Goal: Information Seeking & Learning: Learn about a topic

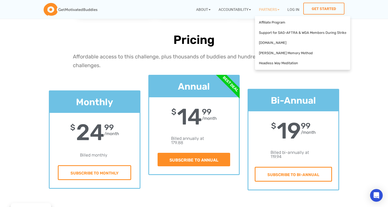
click at [377, 77] on icon at bounding box center [337, 83] width 115 height 70
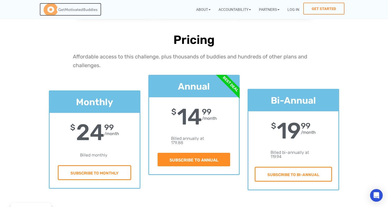
click at [69, 10] on img at bounding box center [71, 9] width 54 height 13
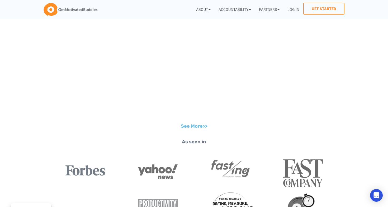
scroll to position [605, 0]
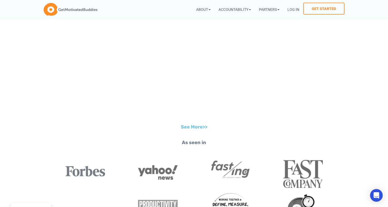
click at [372, 121] on div "See More>>" at bounding box center [194, 78] width 388 height 115
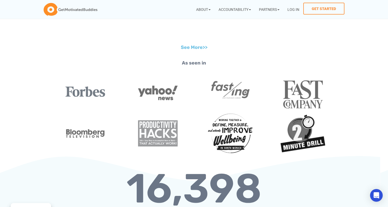
scroll to position [748, 0]
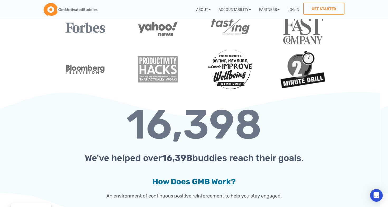
click at [346, 188] on section "16,398 We've helped over 16,398 buddies reach their goals. How Does GMB Work? A…" at bounding box center [194, 160] width 388 height 137
click at [334, 175] on div "16,398 We've helped over 16,398 buddies reach their goals. How Does GMB Work? A…" at bounding box center [194, 153] width 291 height 103
click at [345, 172] on section "16,398 We've helped over 16,398 buddies reach their goals. How Does GMB Work? A…" at bounding box center [194, 160] width 388 height 137
click at [358, 159] on section "16,398 We've helped over 16,398 buddies reach their goals. How Does GMB Work? A…" at bounding box center [194, 160] width 388 height 137
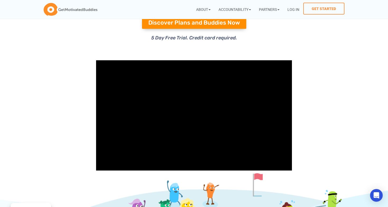
scroll to position [99, 0]
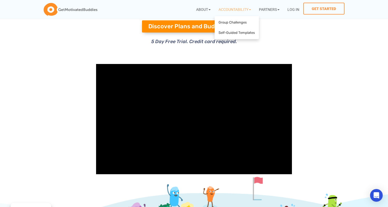
click at [343, 71] on icon at bounding box center [309, 83] width 115 height 70
click at [328, 46] on div "5 Day Free Trial. Credit card required." at bounding box center [194, 43] width 285 height 10
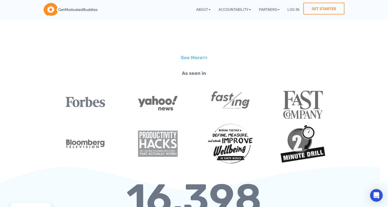
scroll to position [674, 0]
click at [283, 186] on h2 "16,398" at bounding box center [194, 199] width 285 height 41
click at [282, 187] on h2 "16,398" at bounding box center [194, 199] width 285 height 41
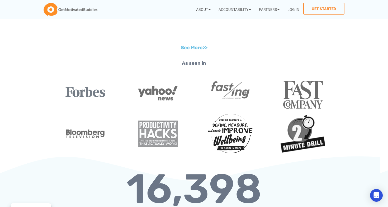
scroll to position [684, 0]
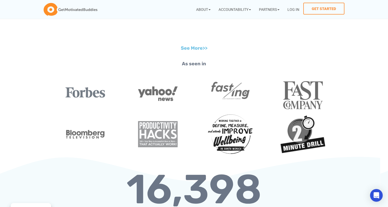
click at [188, 63] on p "As seen in" at bounding box center [194, 64] width 285 height 8
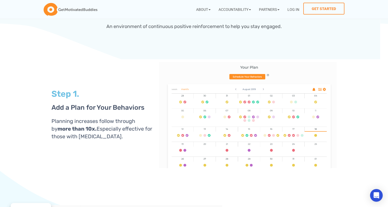
scroll to position [917, 0]
click at [358, 144] on section "Step 1. Add a Plan for Your Behaviors Planning increases follow through by more…" at bounding box center [194, 114] width 388 height 111
click at [358, 160] on section "Step 1. Add a Plan for Your Behaviors Planning increases follow through by more…" at bounding box center [194, 114] width 388 height 111
click at [353, 136] on section "Step 1. Add a Plan for Your Behaviors Planning increases follow through by more…" at bounding box center [194, 114] width 388 height 111
click at [350, 135] on section "Step 1. Add a Plan for Your Behaviors Planning increases follow through by more…" at bounding box center [194, 114] width 388 height 111
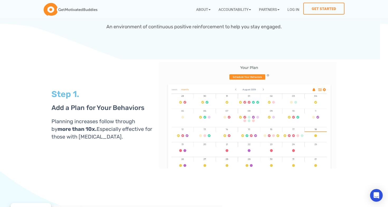
click at [350, 135] on section "Step 1. Add a Plan for Your Behaviors Planning increases follow through by more…" at bounding box center [194, 114] width 388 height 111
click at [271, 28] on p "An environment of continuous positive reinforcement to help you stay engaged." at bounding box center [194, 27] width 285 height 8
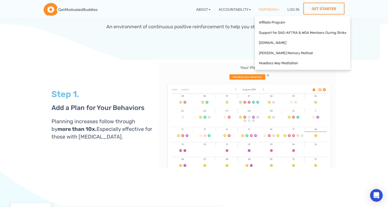
click at [382, 57] on icon at bounding box center [337, 83] width 115 height 70
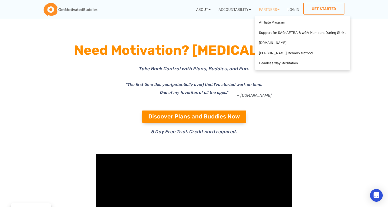
scroll to position [0, 0]
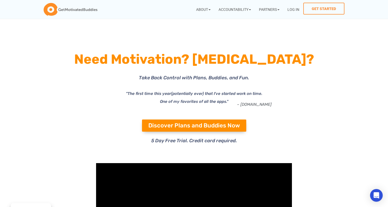
click at [360, 106] on section "Need Motivation? ADHD? Take Back Control with Plans, Buddies, and Fun. "The fir…" at bounding box center [194, 98] width 388 height 124
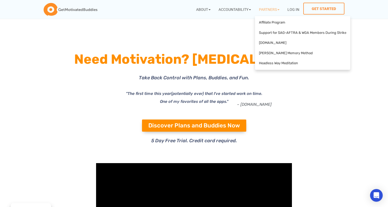
scroll to position [39, 0]
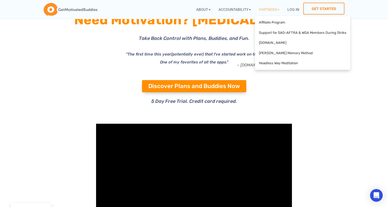
click at [365, 72] on icon at bounding box center [337, 83] width 115 height 70
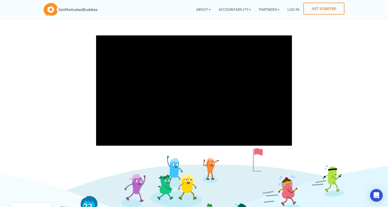
scroll to position [128, 0]
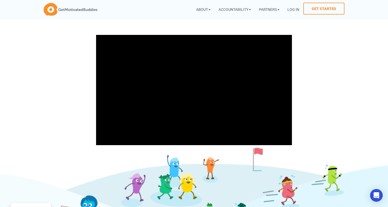
click at [332, 135] on section at bounding box center [194, 89] width 388 height 115
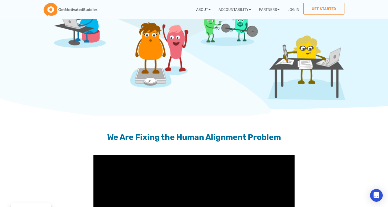
scroll to position [335, 0]
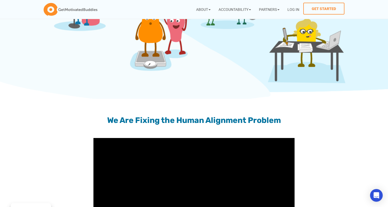
click at [356, 130] on section "We Are Fixing the Human Alignment Problem" at bounding box center [194, 120] width 388 height 30
